Goal: Task Accomplishment & Management: Manage account settings

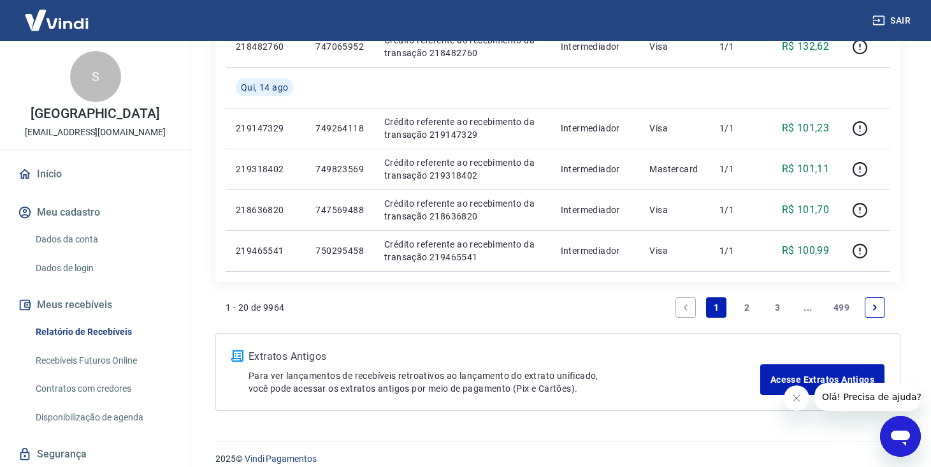
scroll to position [982, 0]
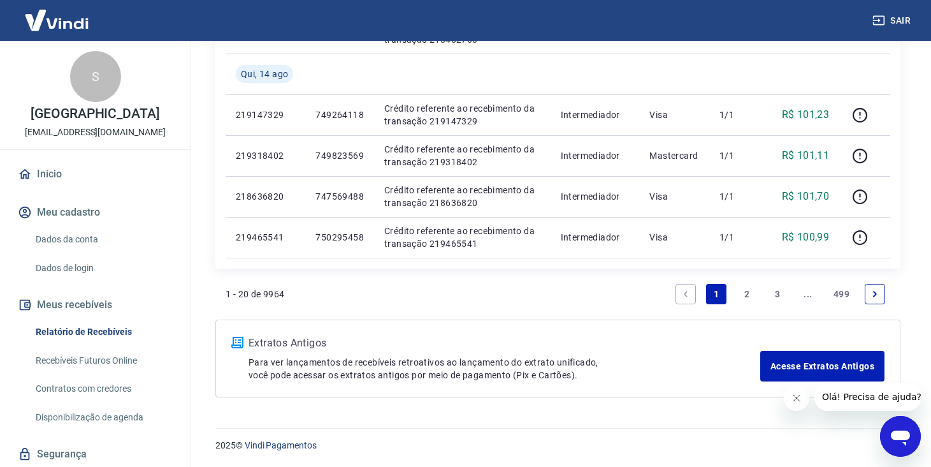
click at [180, 312] on div "Início Meu cadastro Dados da conta Dados de login Meus recebíveis Relatório de …" at bounding box center [95, 333] width 191 height 346
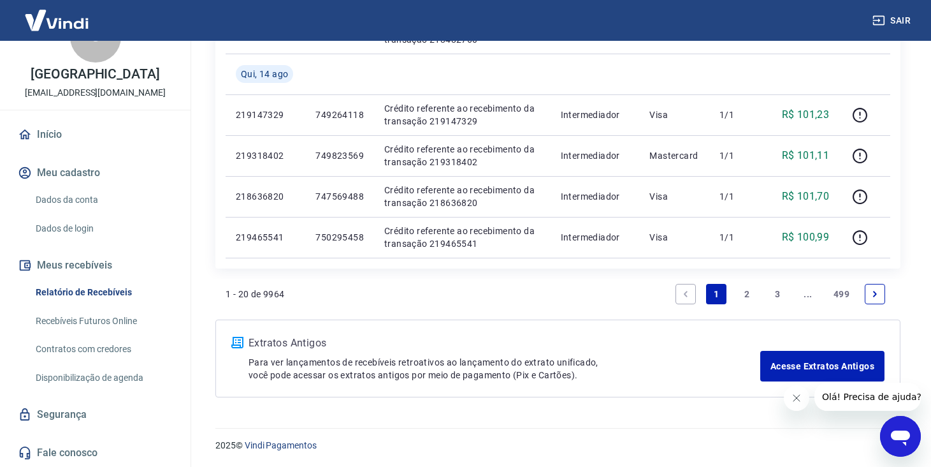
scroll to position [53, 0]
click at [98, 197] on link "Dados da conta" at bounding box center [103, 200] width 145 height 26
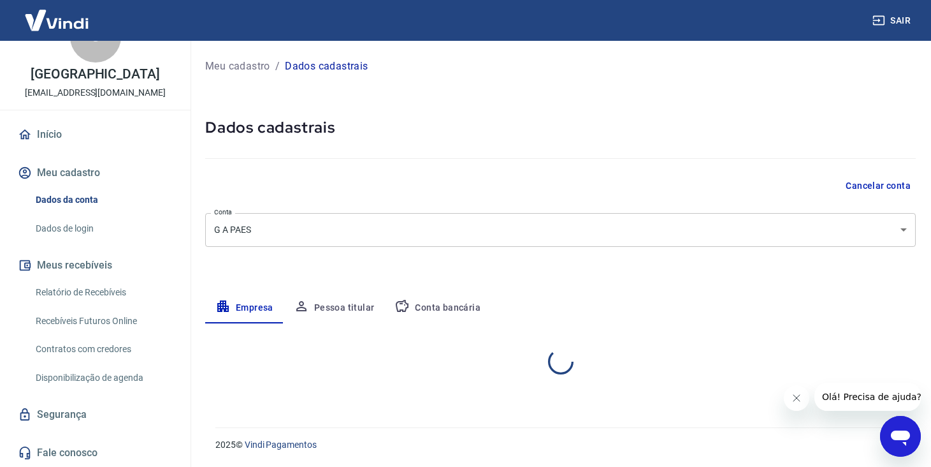
select select "PA"
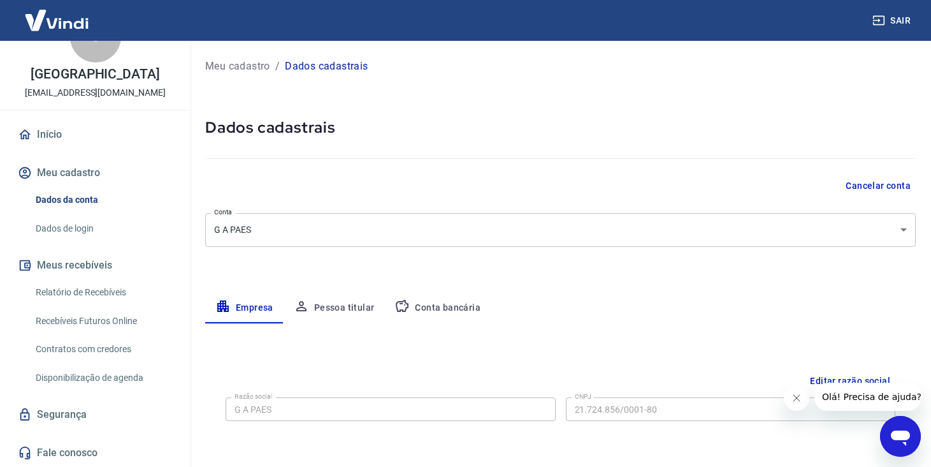
click at [609, 189] on div "Cancelar conta" at bounding box center [560, 186] width 711 height 24
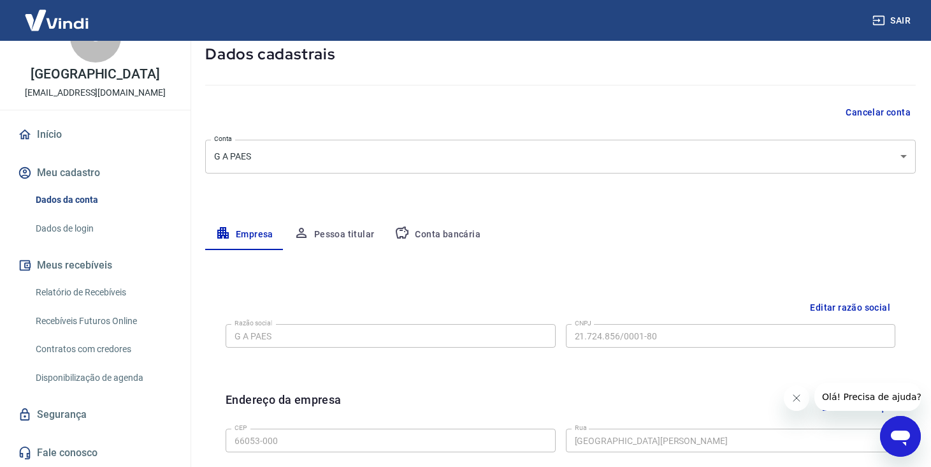
scroll to position [76, 0]
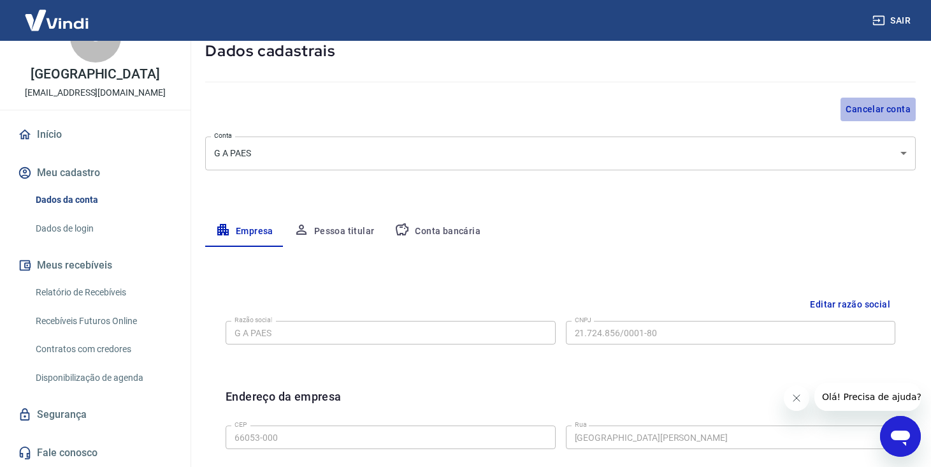
click at [866, 105] on button "Cancelar conta" at bounding box center [878, 110] width 75 height 24
click at [705, 214] on div "Meu cadastro / Dados cadastrais Dados cadastrais Cancelar conta Conta G A PAES …" at bounding box center [560, 375] width 741 height 823
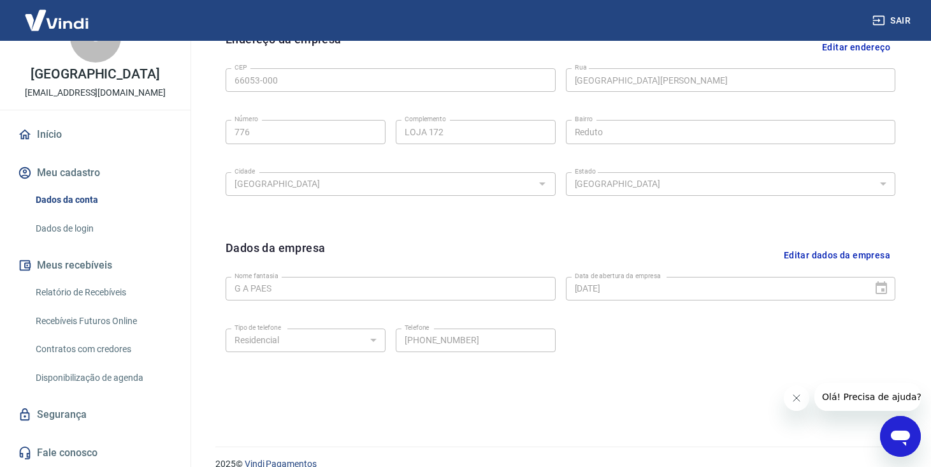
scroll to position [453, 0]
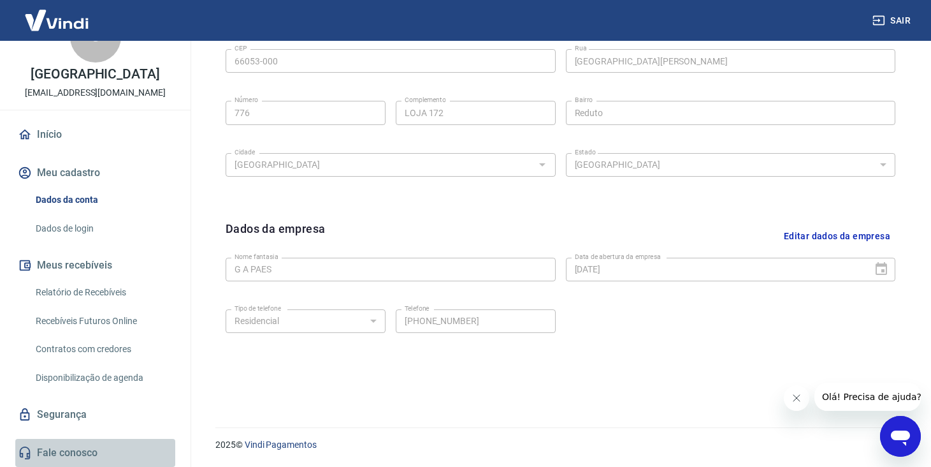
click at [61, 450] on link "Fale conosco" at bounding box center [95, 453] width 160 height 28
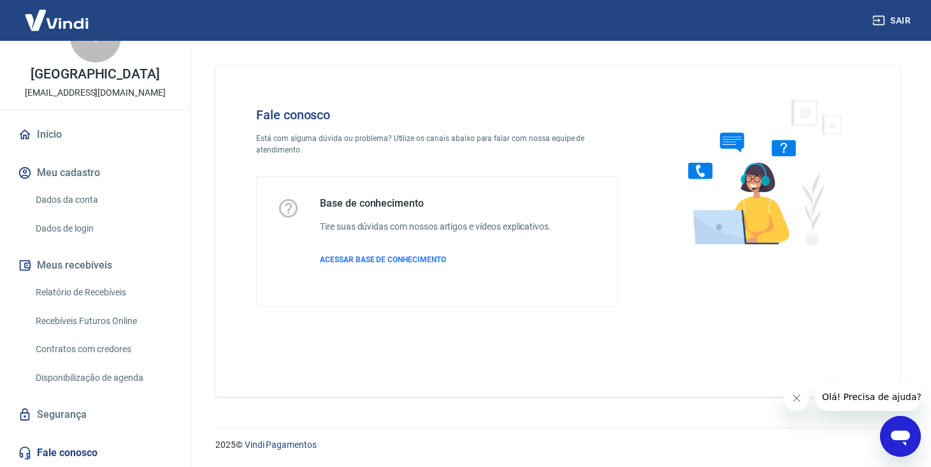
click at [498, 105] on div "Fale conosco Está com alguma dúvida ou problema? Utilize os canais abaixo para …" at bounding box center [437, 207] width 403 height 240
click at [488, 398] on div "Fale conosco Está com alguma dúvida ou problema? Utilize os canais abaixo para …" at bounding box center [558, 226] width 716 height 371
click at [794, 393] on icon "Fechar mensagem da empresa" at bounding box center [797, 398] width 10 height 10
click at [207, 226] on div "Fale conosco Está com alguma dúvida ou problema? Utilize os canais abaixo para …" at bounding box center [558, 226] width 716 height 371
click at [73, 445] on link "Fale conosco" at bounding box center [95, 453] width 160 height 28
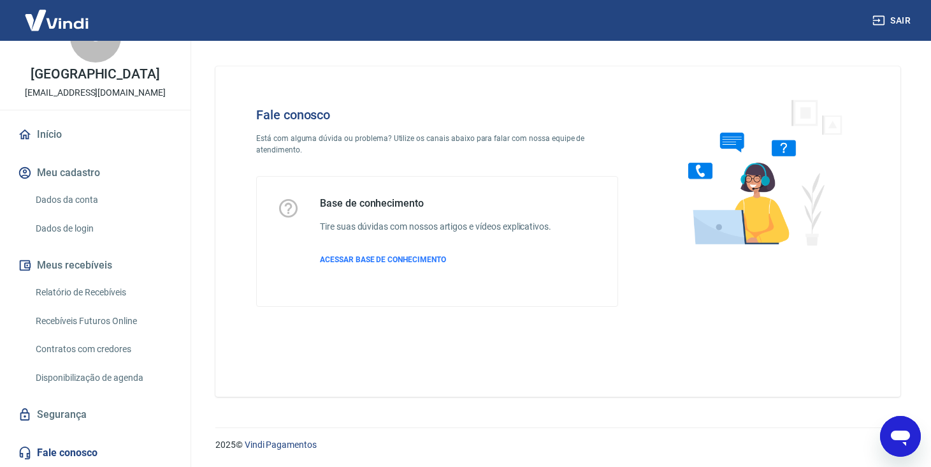
click at [463, 333] on div "Fale conosco Está com alguma dúvida ou problema? Utilize os canais abaixo para …" at bounding box center [557, 231] width 685 height 330
click at [56, 128] on link "Início" at bounding box center [95, 134] width 160 height 28
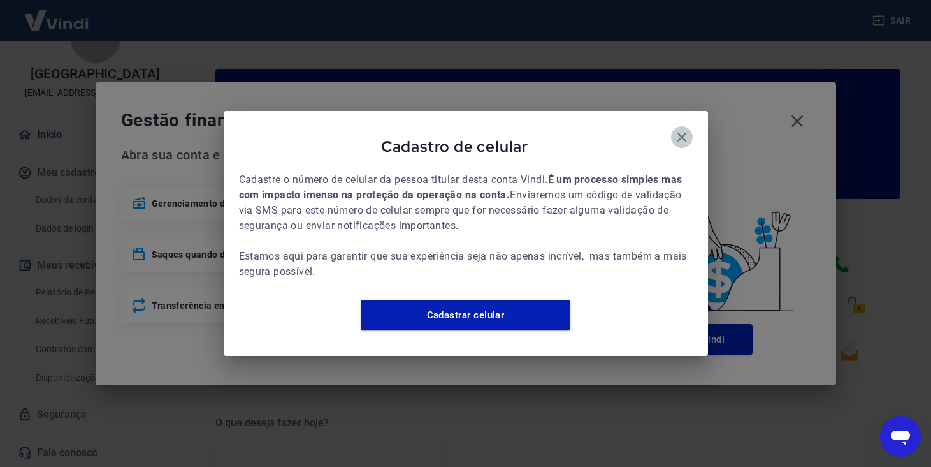
click at [677, 129] on icon "button" at bounding box center [681, 136] width 15 height 15
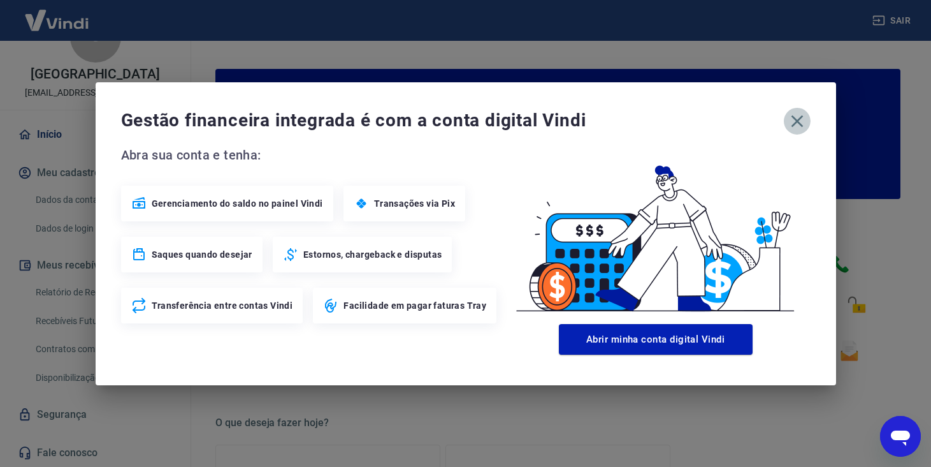
click at [798, 114] on icon "button" at bounding box center [797, 121] width 20 height 20
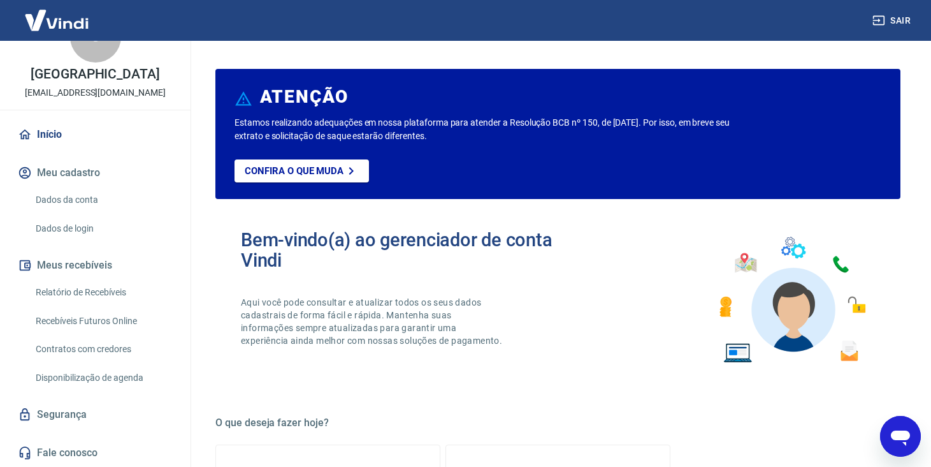
click at [654, 344] on div "Bem-vindo(a) ao gerenciador de conta Vindi Aqui você pode consultar e atualizar…" at bounding box center [557, 300] width 685 height 182
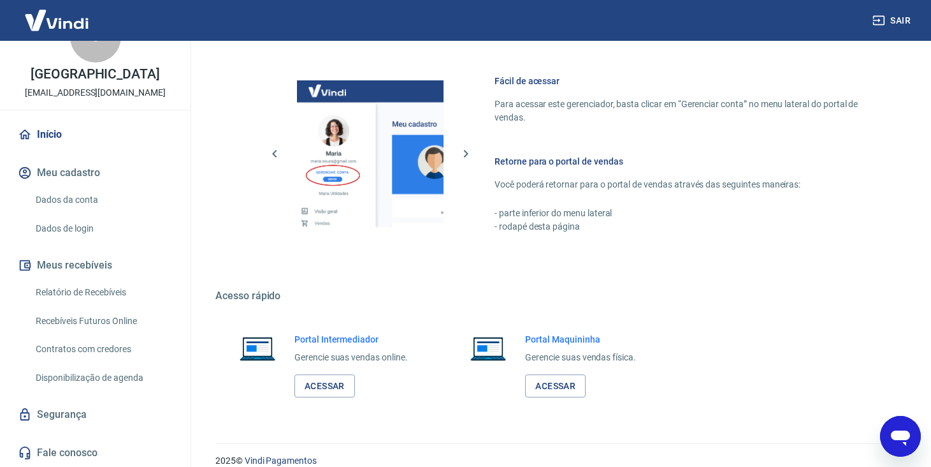
scroll to position [685, 0]
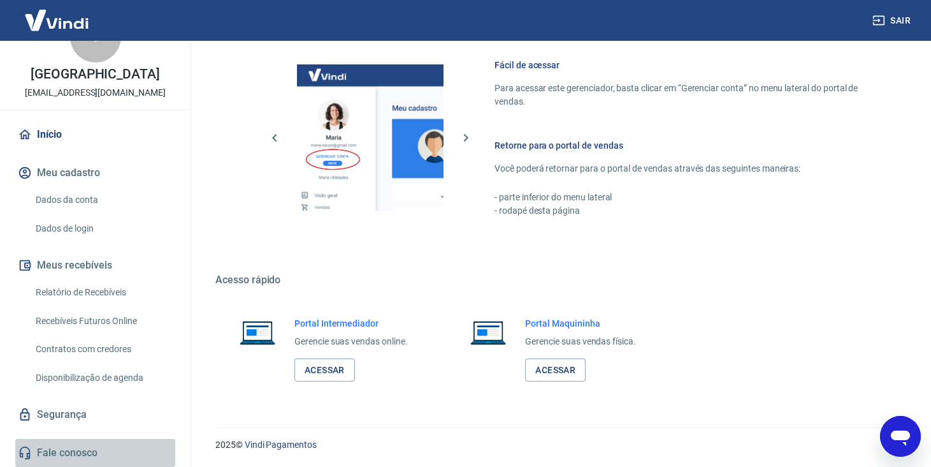
click at [75, 447] on link "Fale conosco" at bounding box center [95, 453] width 160 height 28
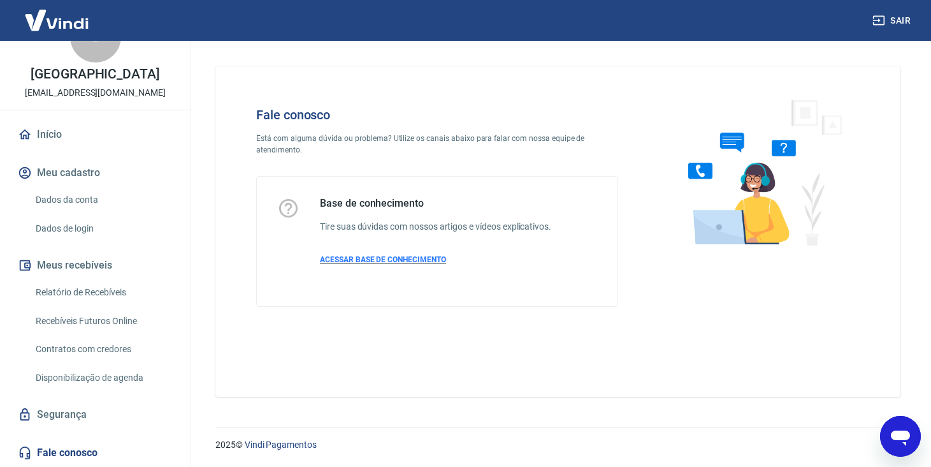
click at [397, 257] on span "ACESSAR BASE DE CONHECIMENTO" at bounding box center [383, 259] width 126 height 9
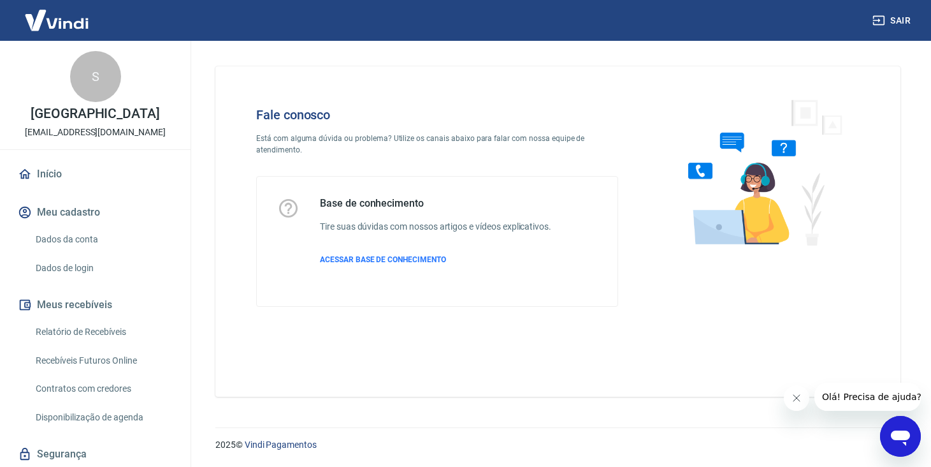
click at [763, 173] on img at bounding box center [760, 172] width 194 height 170
click at [277, 398] on div "Fale conosco Está com alguma dúvida ou problema? Utilize os canais abaixo para …" at bounding box center [558, 226] width 716 height 371
click at [98, 188] on link "Início" at bounding box center [95, 174] width 160 height 28
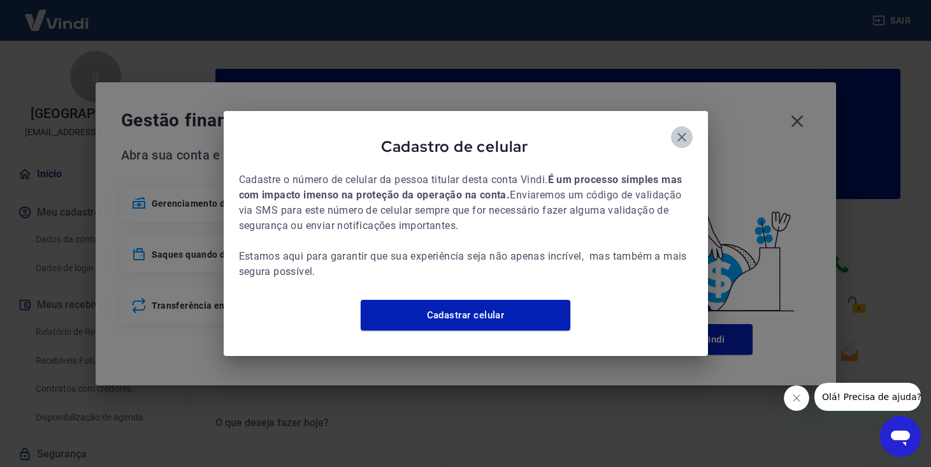
click at [683, 129] on icon "button" at bounding box center [681, 136] width 15 height 15
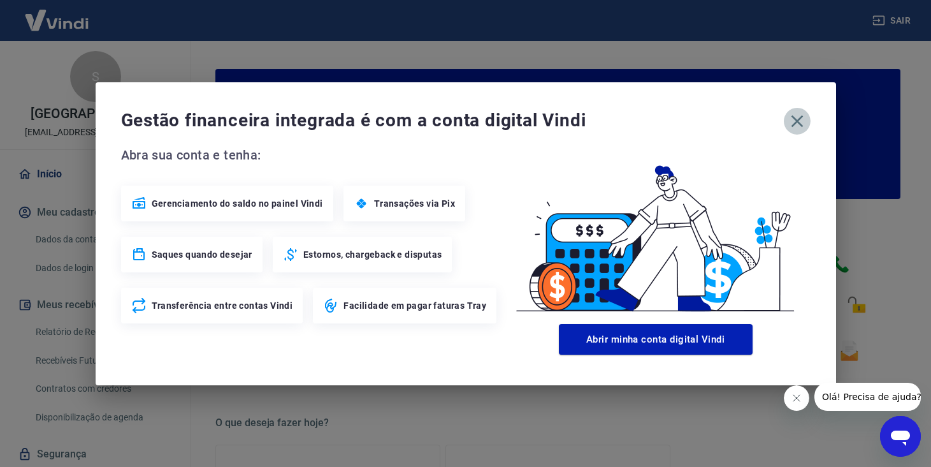
click at [800, 116] on icon "button" at bounding box center [797, 121] width 12 height 12
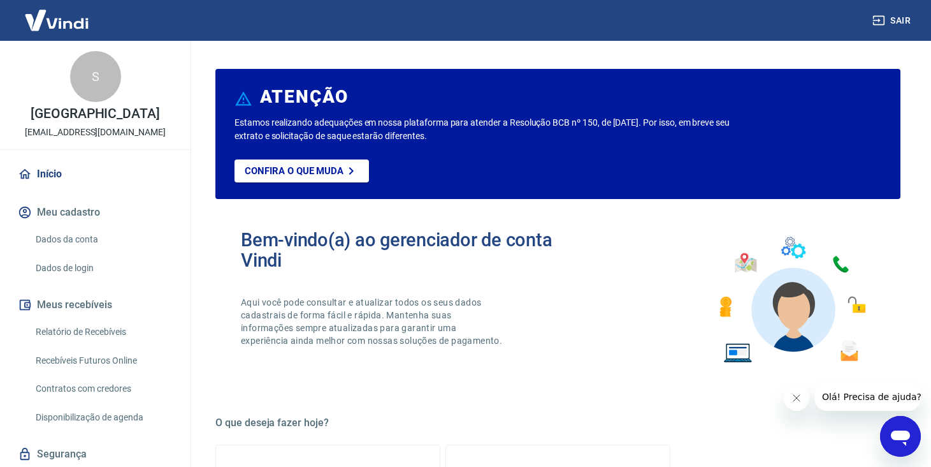
click at [649, 311] on div "Bem-vindo(a) ao gerenciador de conta Vindi Aqui você pode consultar e atualizar…" at bounding box center [557, 300] width 685 height 182
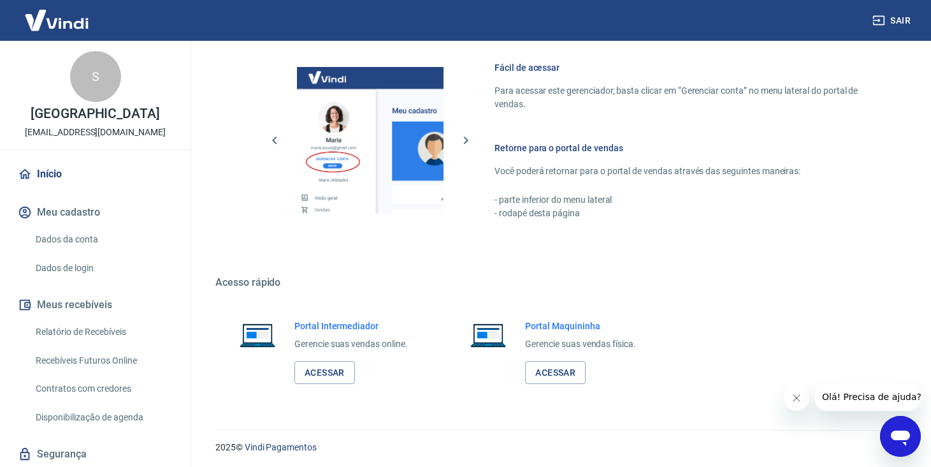
scroll to position [685, 0]
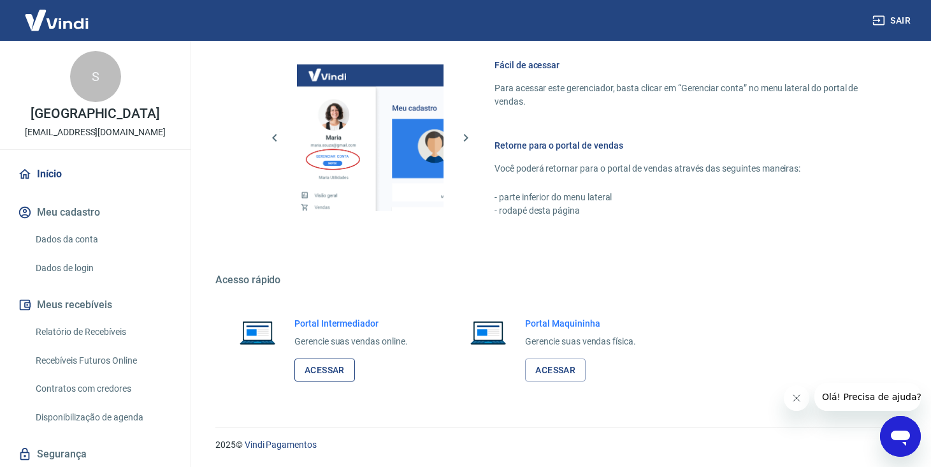
click at [311, 372] on link "Acessar" at bounding box center [324, 370] width 61 height 24
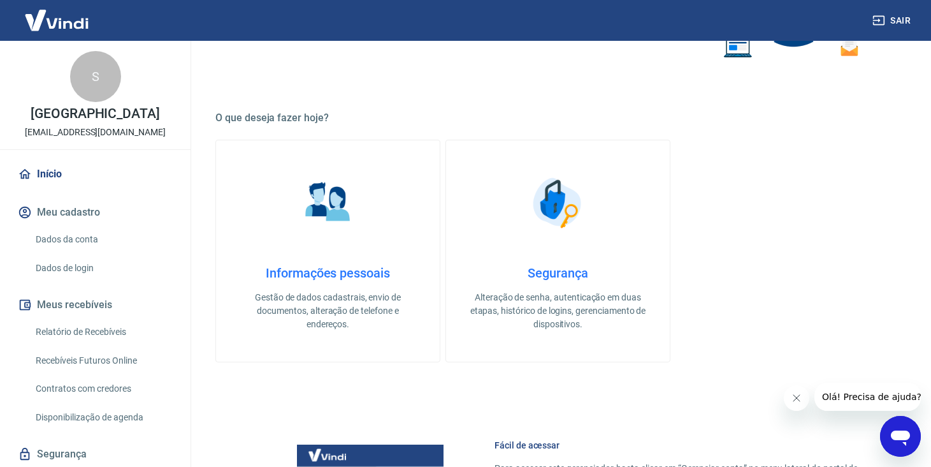
scroll to position [302, 0]
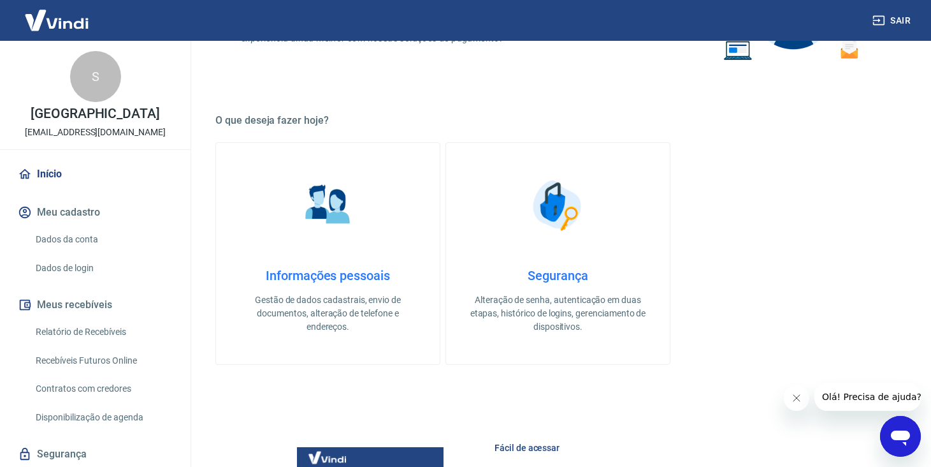
click at [365, 289] on div "Informações pessoais Gestão de dados cadastrais, envio de documentos, alteração…" at bounding box center [327, 301] width 183 height 66
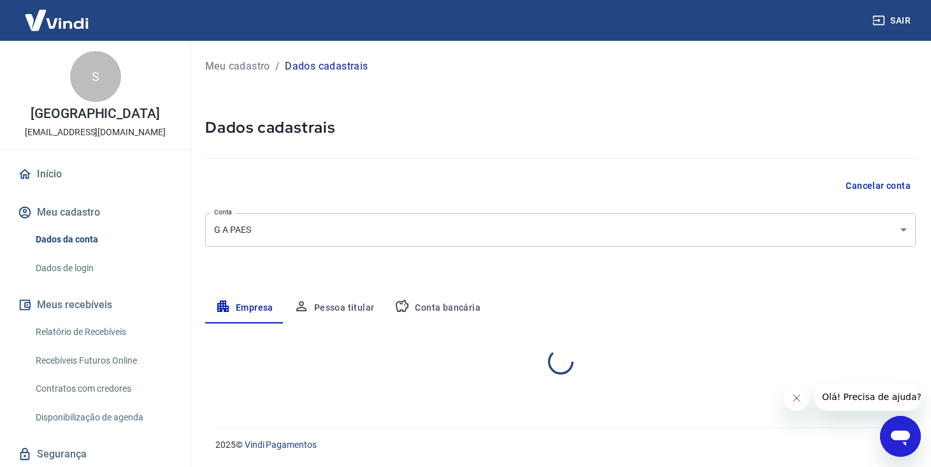
select select "PA"
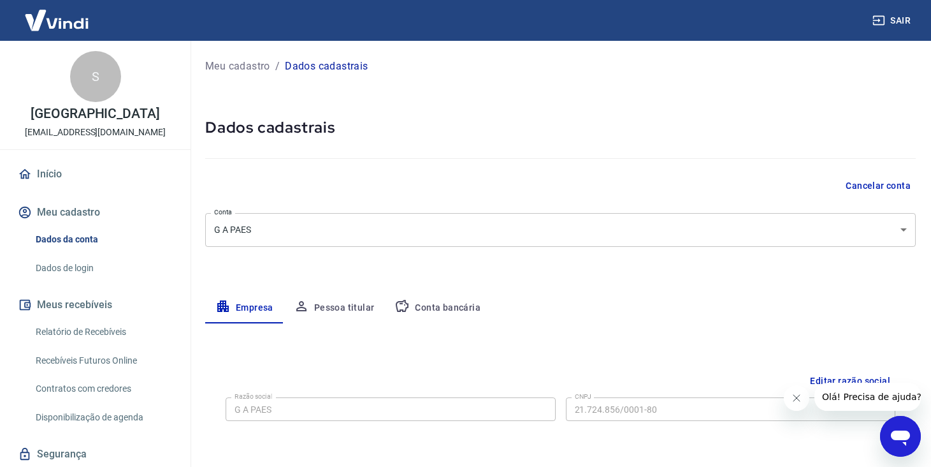
click at [567, 284] on div "Meu cadastro / Dados cadastrais Dados cadastrais Cancelar conta Conta G A PAES …" at bounding box center [560, 452] width 741 height 823
click at [864, 181] on button "Cancelar conta" at bounding box center [878, 186] width 75 height 24
